Goal: Navigation & Orientation: Go to known website

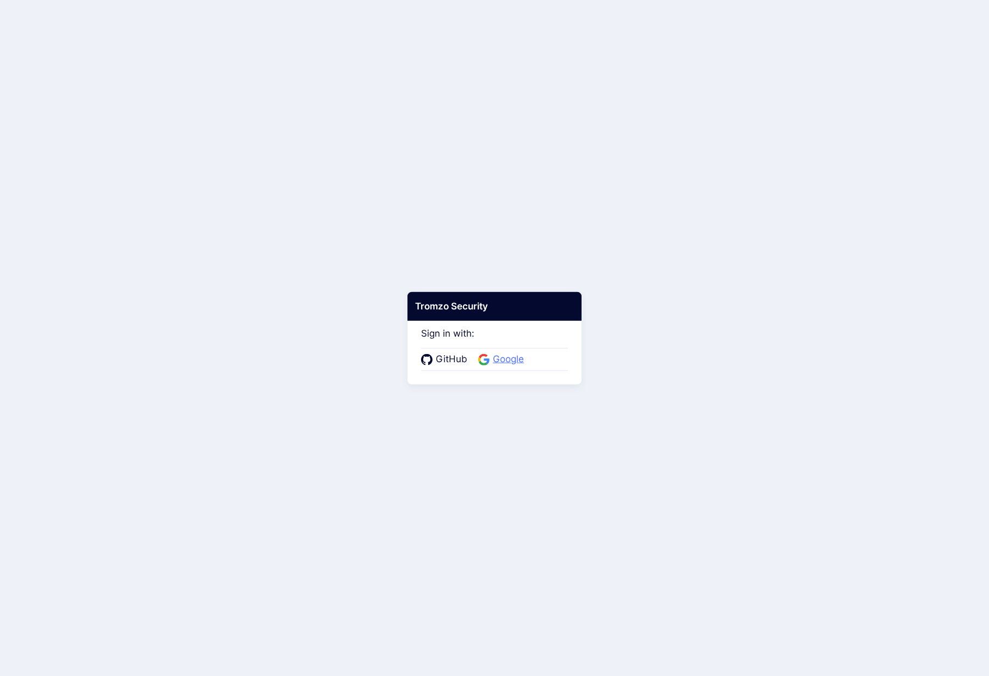
click at [516, 358] on span "Google" at bounding box center [508, 359] width 38 height 14
